Goal: Task Accomplishment & Management: Use online tool/utility

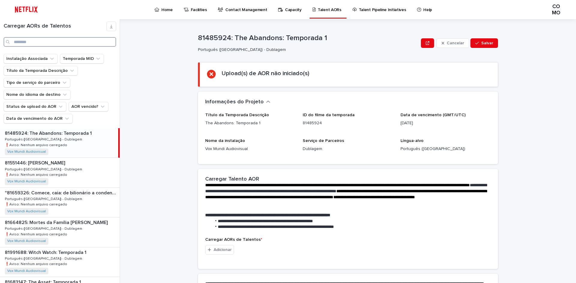
click at [46, 42] on input "Procurar" at bounding box center [60, 42] width 112 height 10
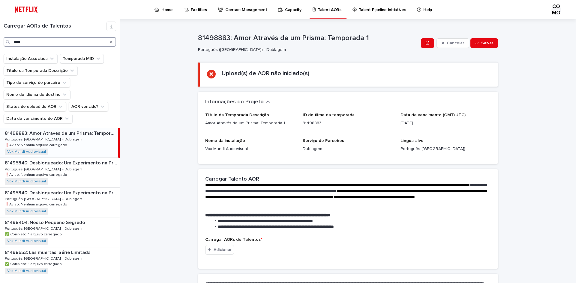
type input "****"
click at [84, 143] on div "81498883: Amor Através de um Prisma: Temporada 1 81498883: Amor Através de um P…" at bounding box center [59, 142] width 118 height 29
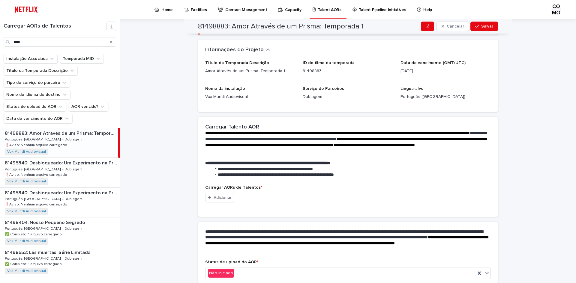
scroll to position [82, 0]
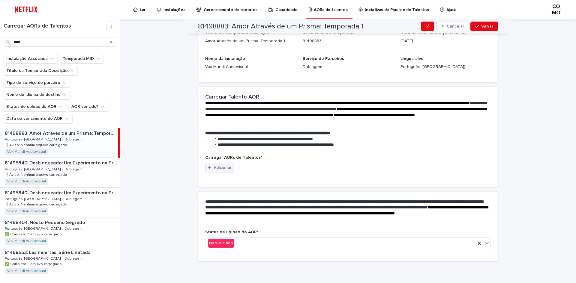
click at [215, 168] on font "Adicionar" at bounding box center [222, 168] width 18 height 4
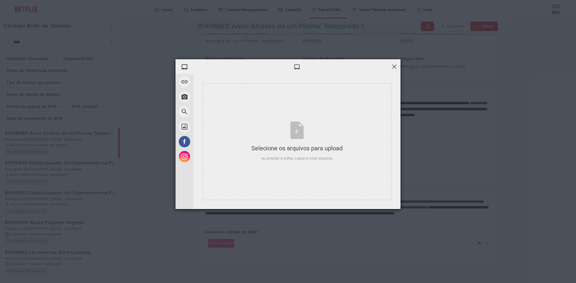
click at [394, 66] on span at bounding box center [394, 66] width 7 height 7
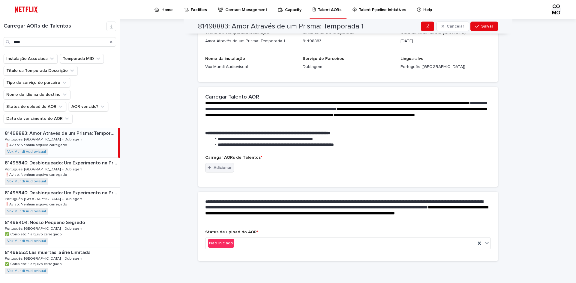
click at [225, 169] on font "Adicionar" at bounding box center [222, 168] width 18 height 4
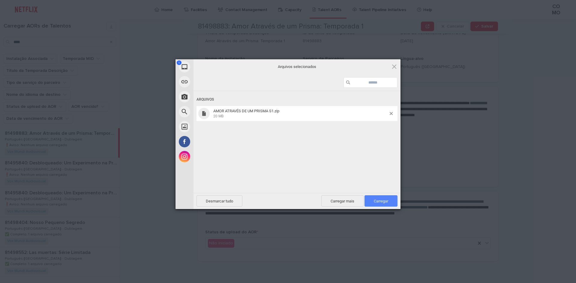
click at [387, 205] on span "Carregar 1" at bounding box center [380, 200] width 33 height 11
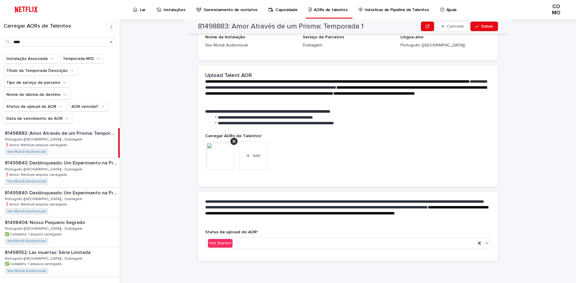
scroll to position [74, 0]
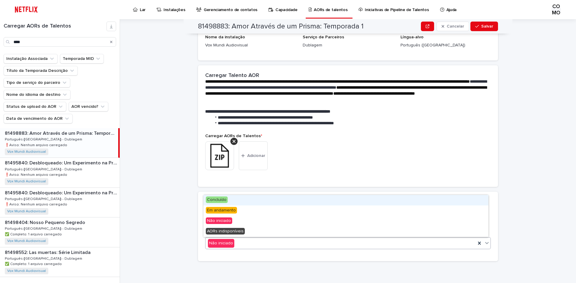
click at [486, 245] on icon at bounding box center [487, 243] width 6 height 6
click at [258, 201] on div "Concluído" at bounding box center [345, 200] width 285 height 10
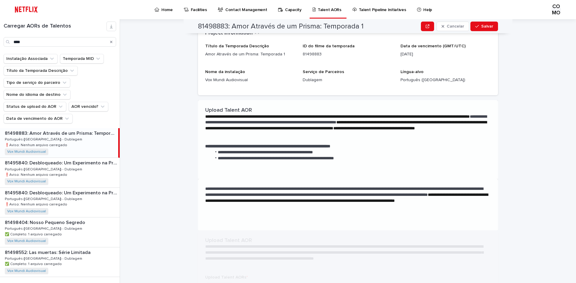
scroll to position [0, 0]
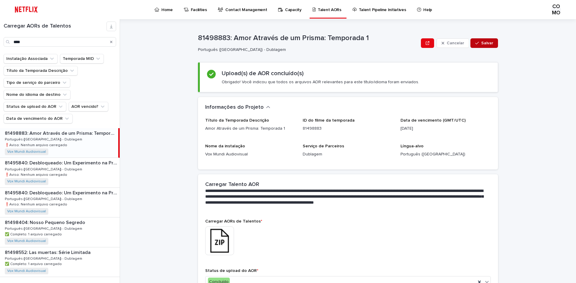
click at [483, 42] on font "Salvar" at bounding box center [487, 43] width 12 height 4
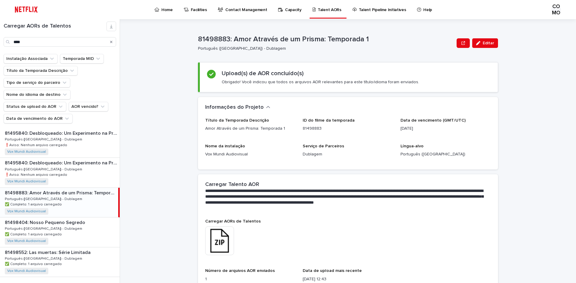
click at [112, 40] on icon "Procurar" at bounding box center [111, 42] width 2 height 4
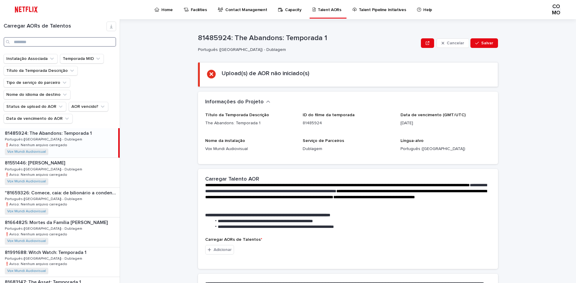
click at [70, 42] on input "Procurar" at bounding box center [60, 42] width 112 height 10
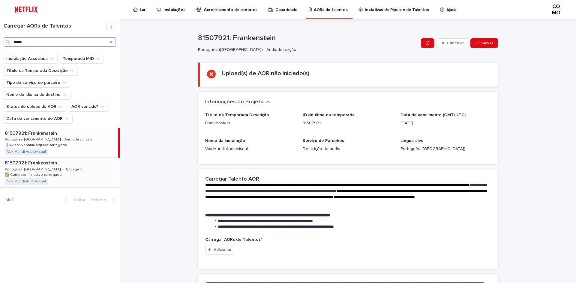
type input "*****"
click at [57, 178] on div "81507921: Frankenstein 81507921: Frankenstein Português ([GEOGRAPHIC_DATA]) - D…" at bounding box center [60, 172] width 120 height 29
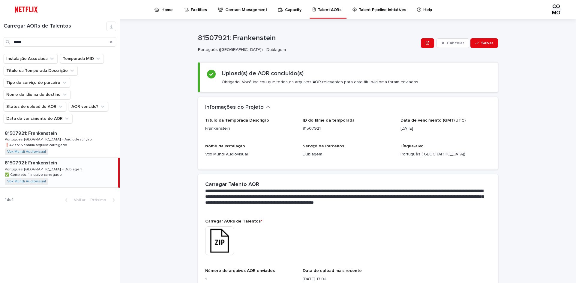
scroll to position [64, 0]
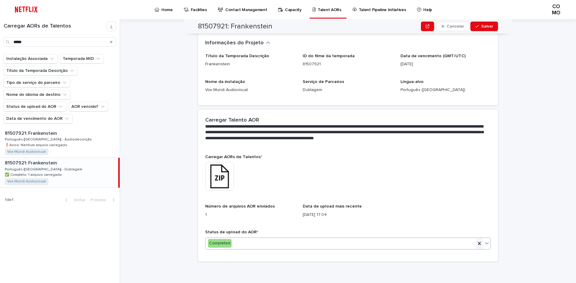
click at [478, 243] on icon at bounding box center [479, 243] width 3 height 3
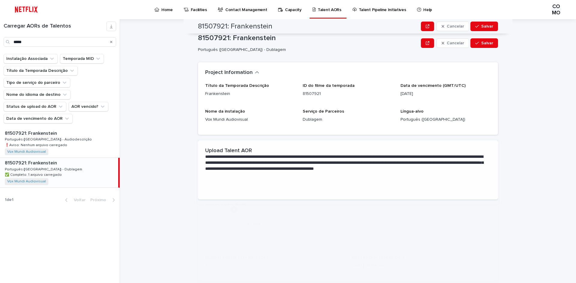
scroll to position [0, 0]
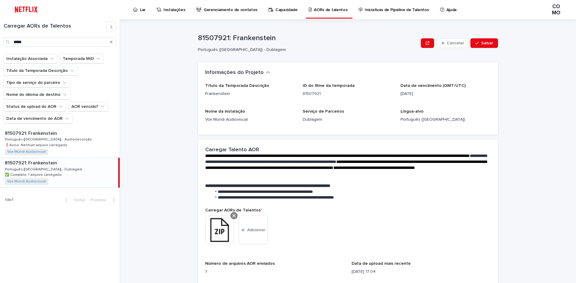
click at [232, 215] on icon at bounding box center [233, 215] width 3 height 3
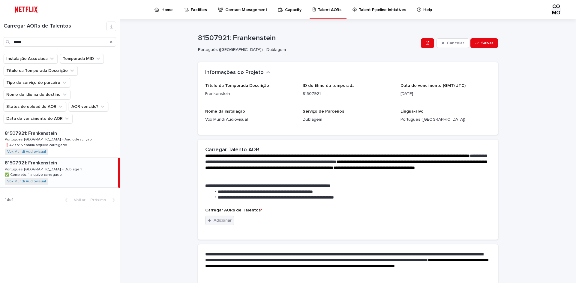
click at [223, 219] on font "Adicionar" at bounding box center [222, 221] width 18 height 4
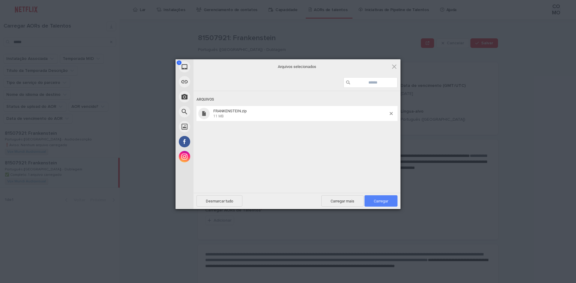
click at [376, 200] on font "Carregar" at bounding box center [381, 201] width 14 height 4
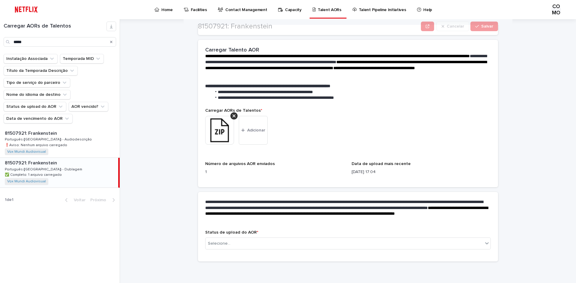
scroll to position [100, 0]
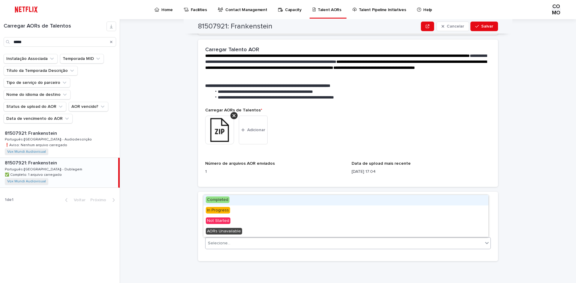
click at [484, 242] on icon at bounding box center [487, 243] width 6 height 6
click at [251, 202] on div "Concluído" at bounding box center [345, 200] width 285 height 10
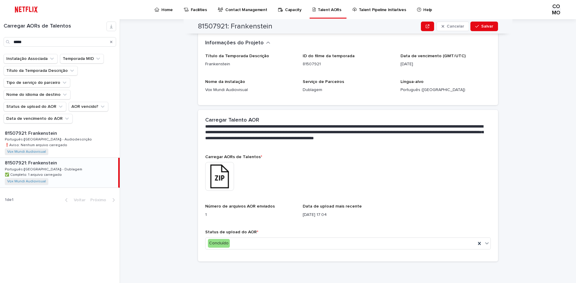
scroll to position [0, 0]
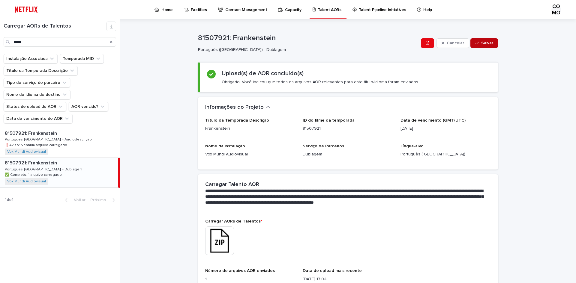
click at [490, 43] on font "Salvar" at bounding box center [487, 43] width 12 height 4
